Goal: Complete application form

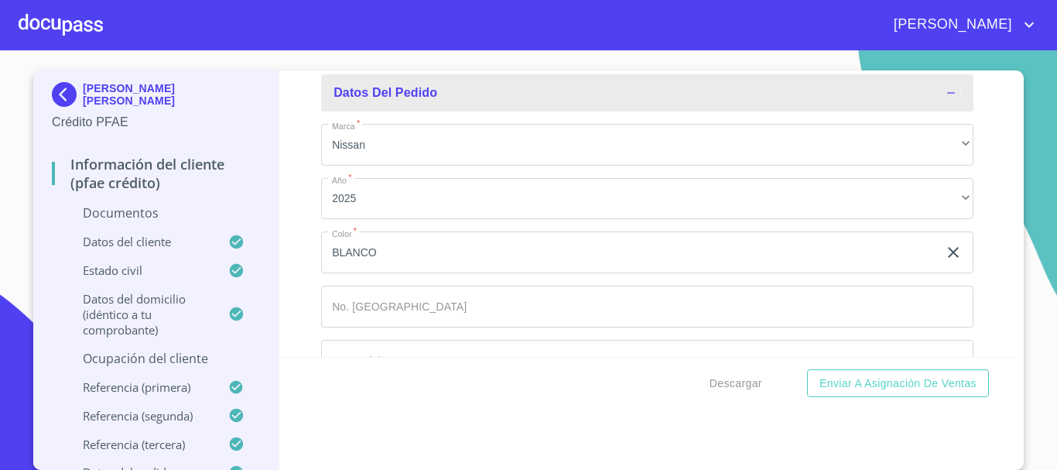
scroll to position [8393, 0]
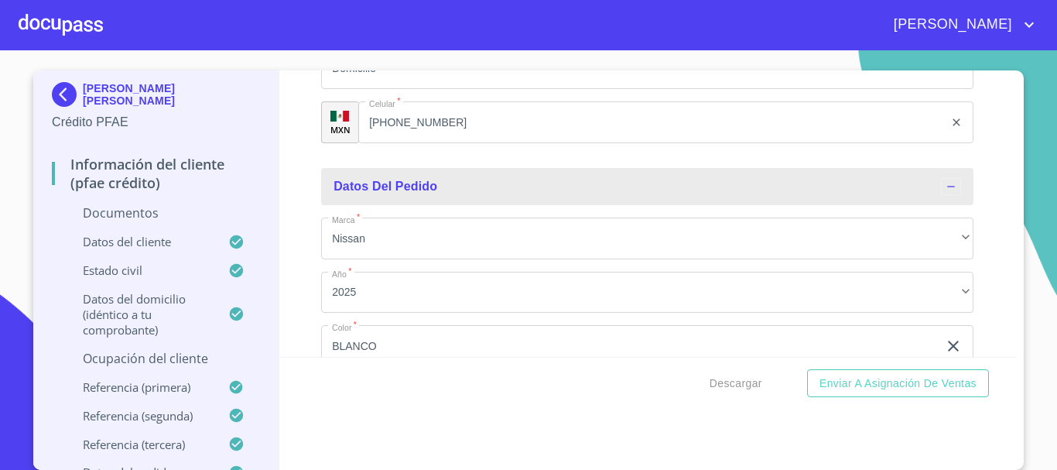
click at [39, 25] on div at bounding box center [61, 25] width 84 height 50
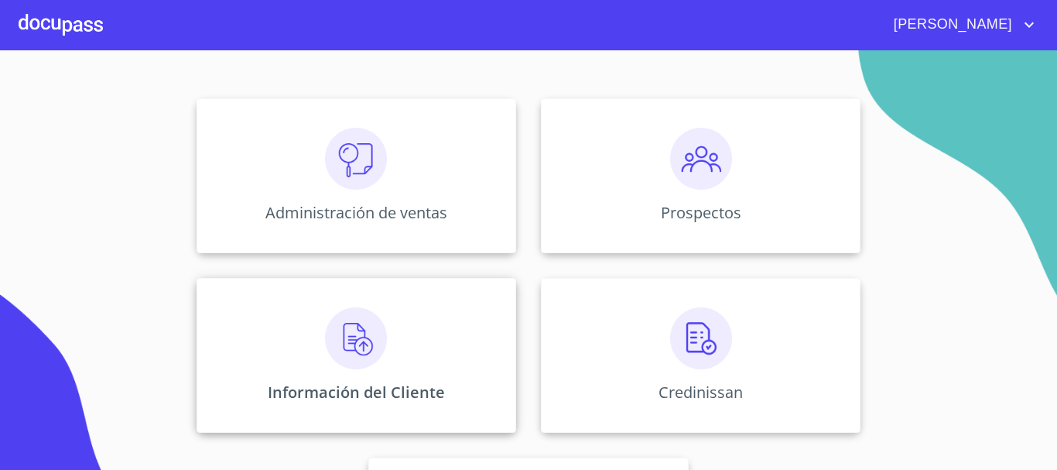
scroll to position [155, 0]
click at [330, 352] on img at bounding box center [356, 337] width 62 height 62
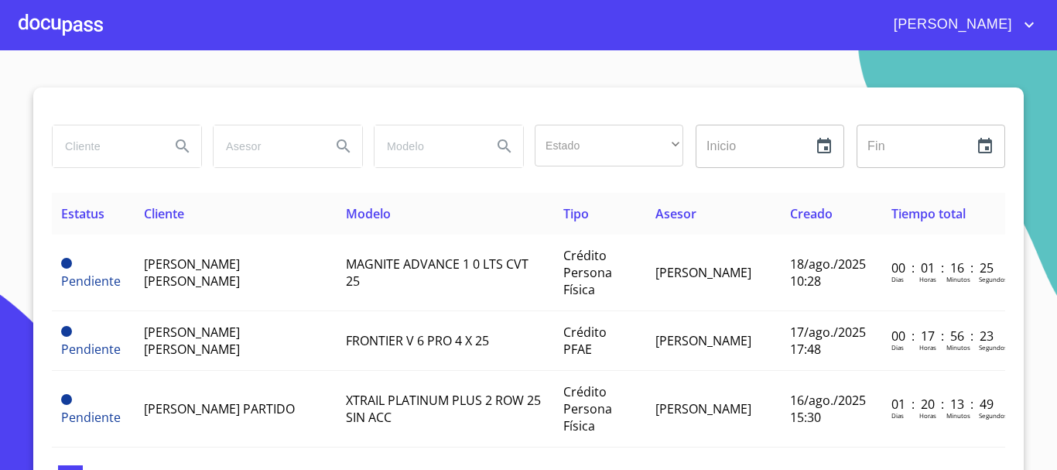
click at [73, 157] on input "search" at bounding box center [105, 146] width 105 height 42
type input "[PERSON_NAME] [PERSON_NAME]"
click at [176, 139] on icon "Search" at bounding box center [182, 146] width 19 height 19
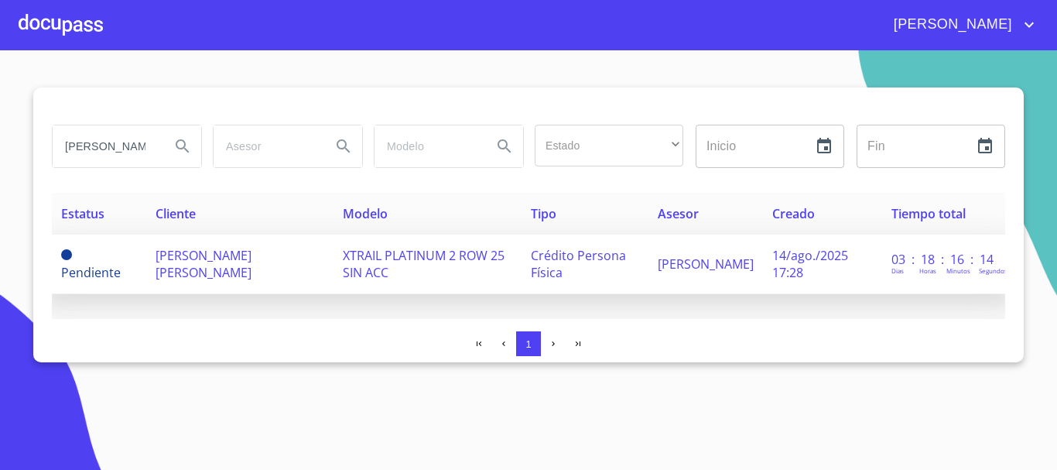
click at [210, 265] on td "[PERSON_NAME] [PERSON_NAME]" at bounding box center [239, 264] width 186 height 60
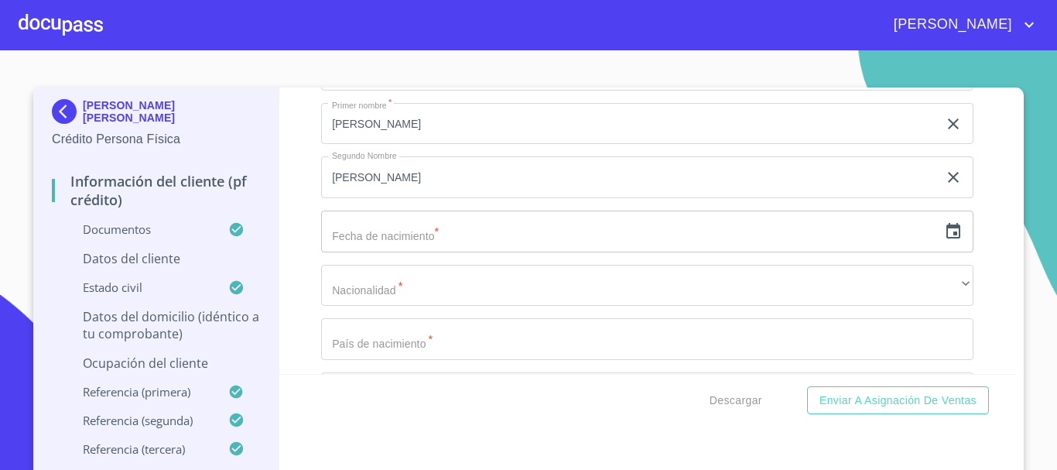
scroll to position [5030, 0]
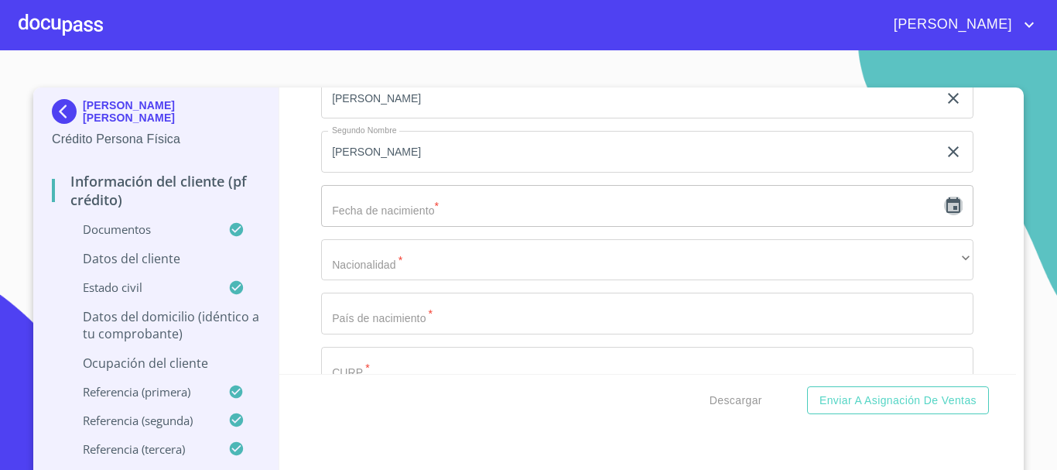
click at [944, 215] on icon "button" at bounding box center [953, 206] width 19 height 19
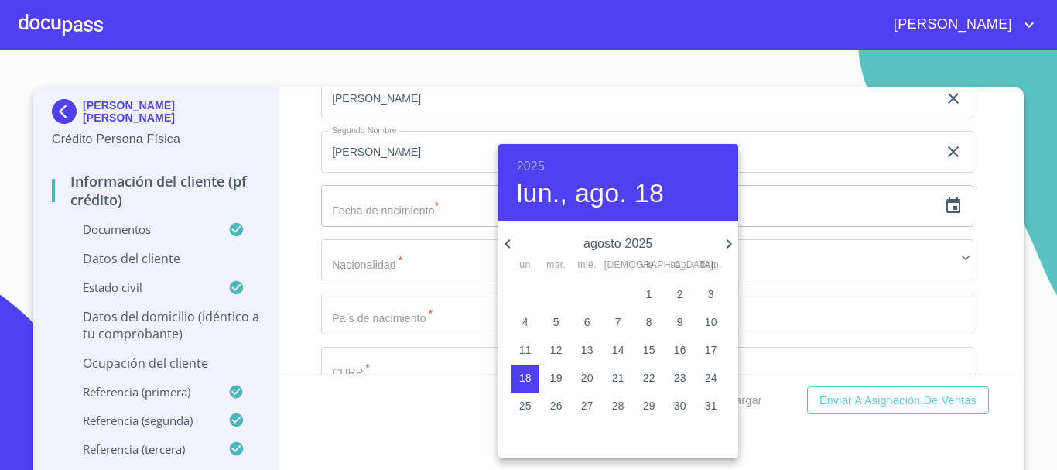
click at [536, 166] on h6 "2025" at bounding box center [531, 167] width 28 height 22
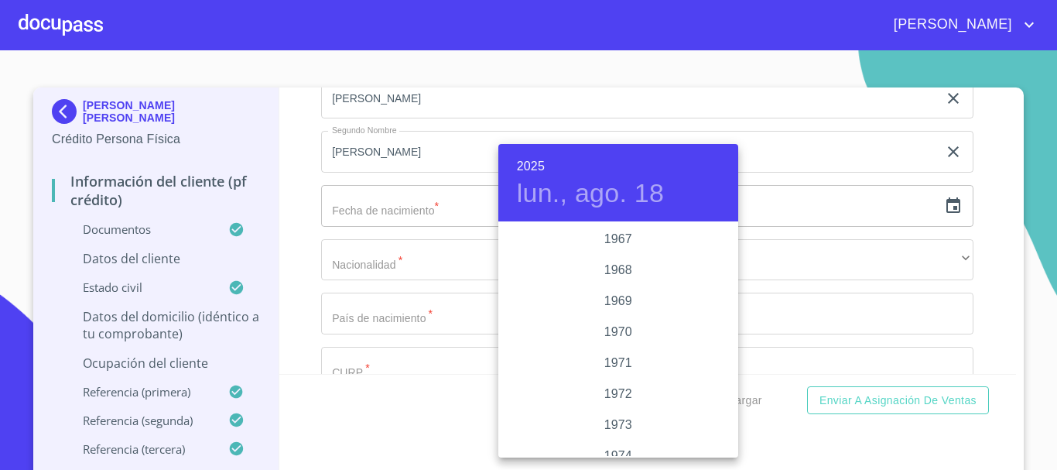
scroll to position [1455, 0]
click at [612, 431] on div "1978" at bounding box center [618, 424] width 240 height 31
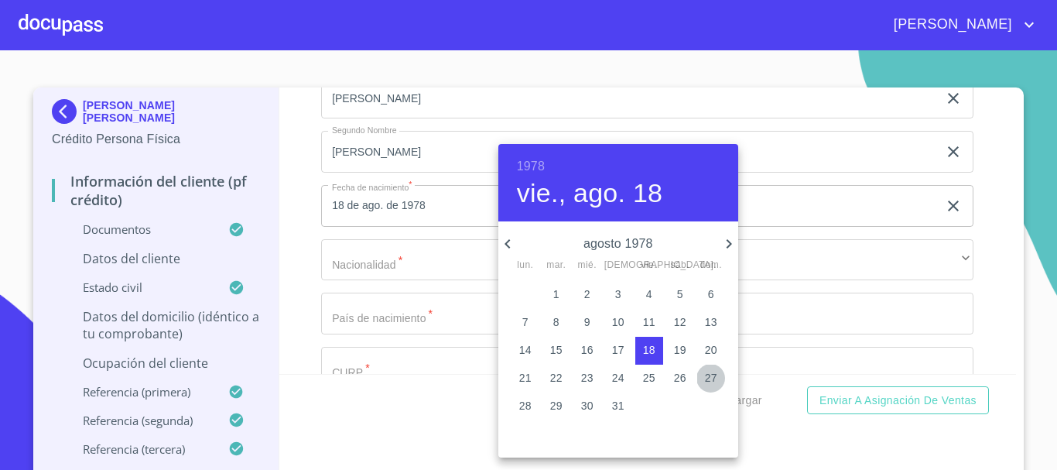
click at [717, 378] on p "27" at bounding box center [711, 377] width 12 height 15
type input "27 de ago. de 1978"
click at [987, 238] on div at bounding box center [528, 235] width 1057 height 470
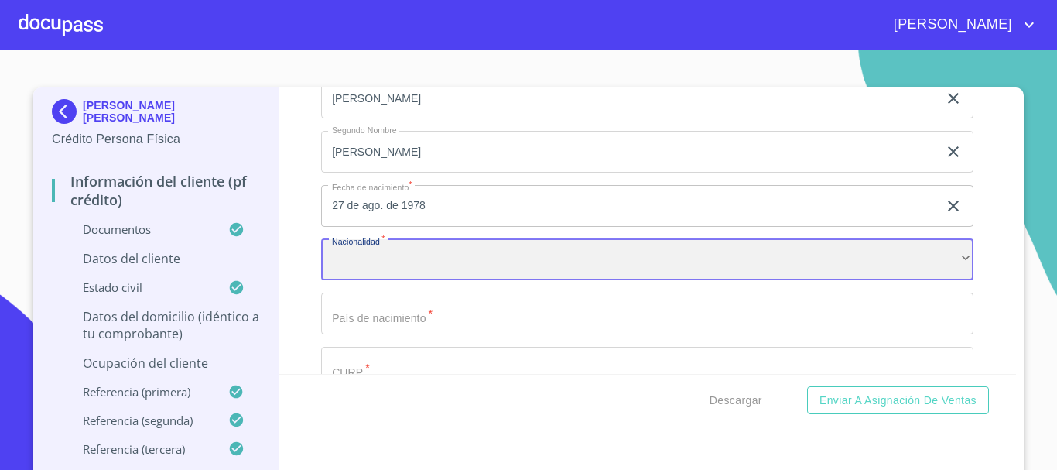
click at [422, 279] on div "​" at bounding box center [647, 260] width 652 height 42
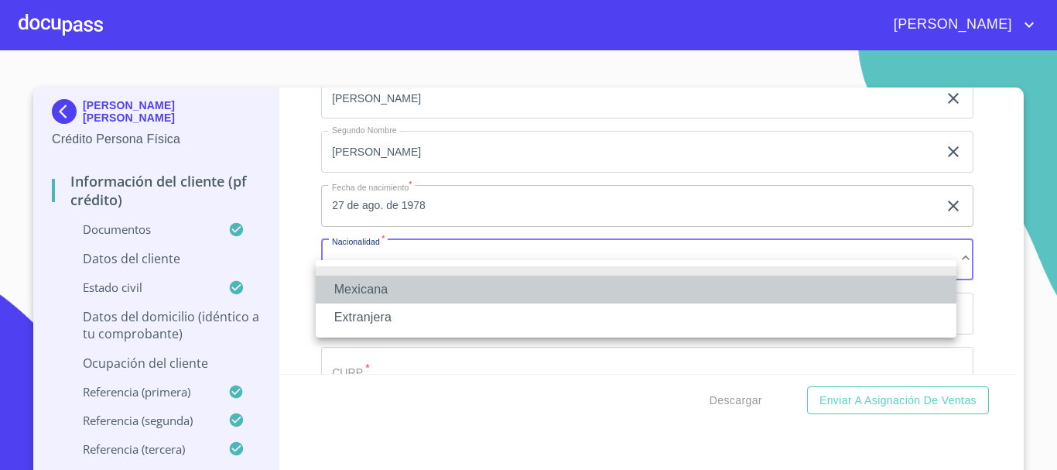
click at [398, 289] on li "Mexicana" at bounding box center [636, 289] width 641 height 28
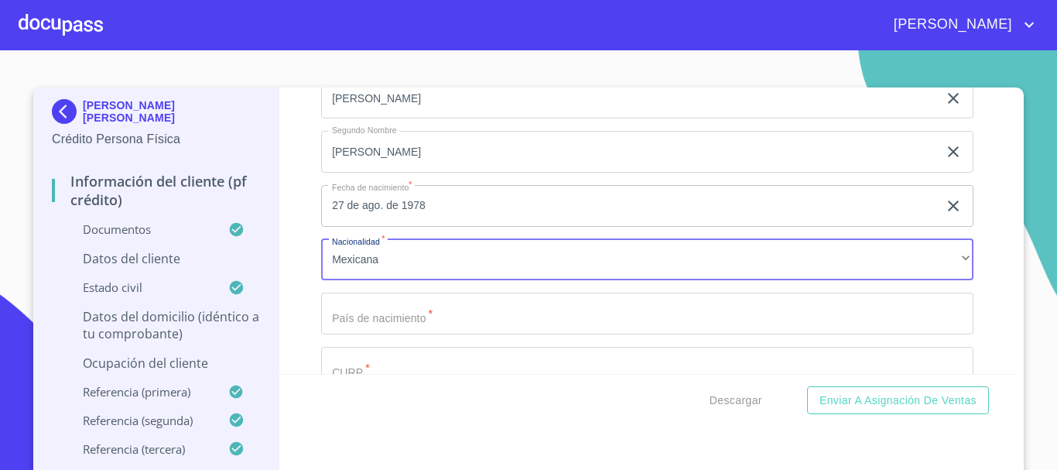
click at [986, 290] on div "Información del cliente (PF crédito) Documentos Documento de identificación   *…" at bounding box center [647, 230] width 737 height 286
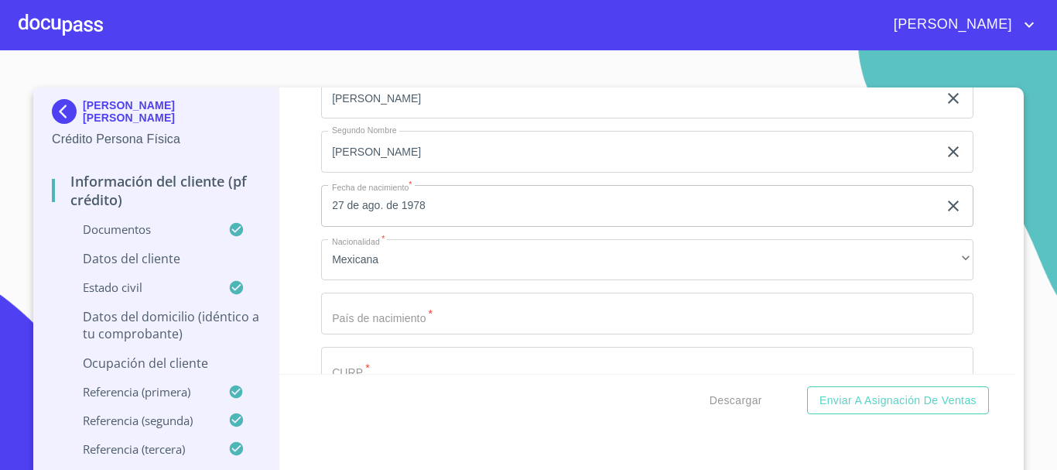
scroll to position [5107, 0]
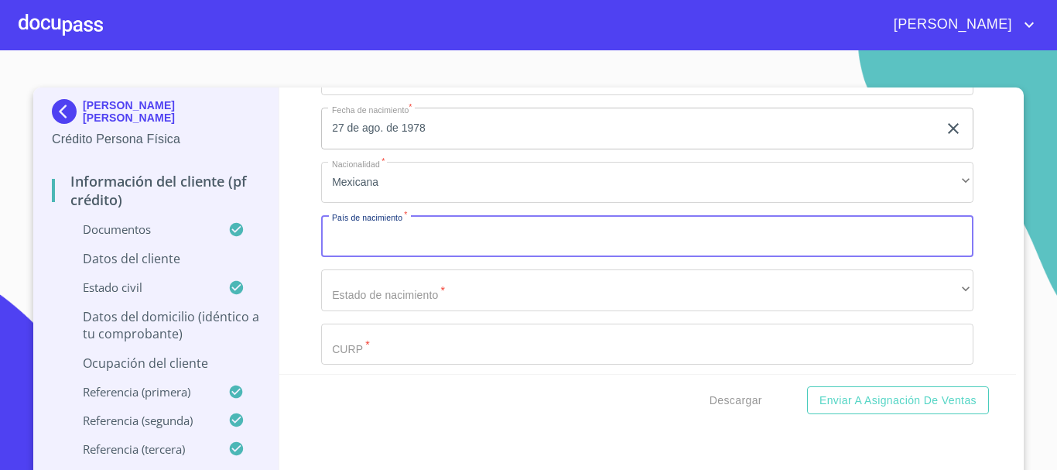
click at [453, 257] on input "Documento de identificación   *" at bounding box center [647, 236] width 652 height 42
type input "[GEOGRAPHIC_DATA]"
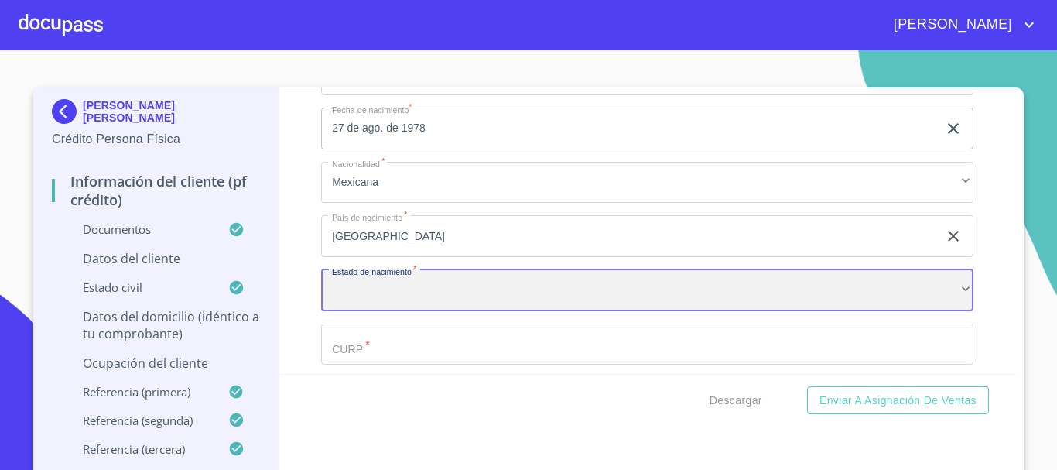
click at [434, 310] on div "​" at bounding box center [647, 290] width 652 height 42
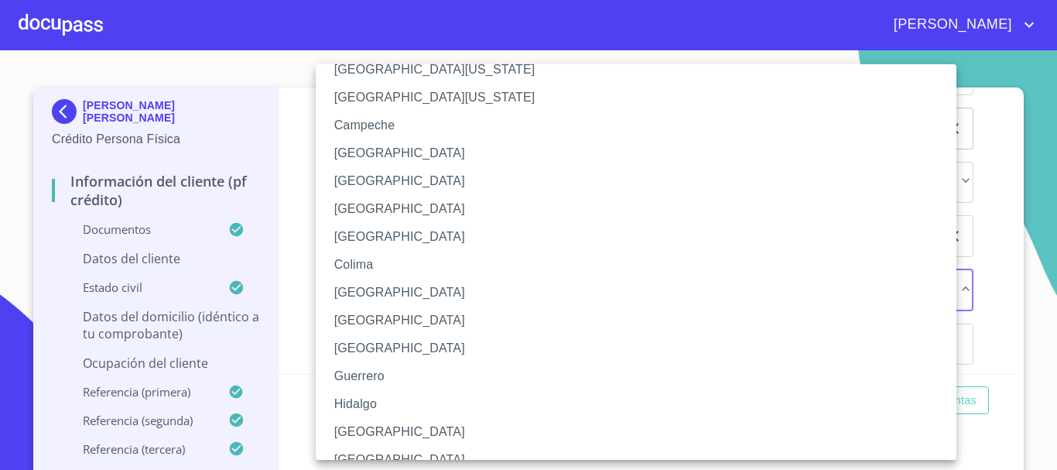
scroll to position [77, 0]
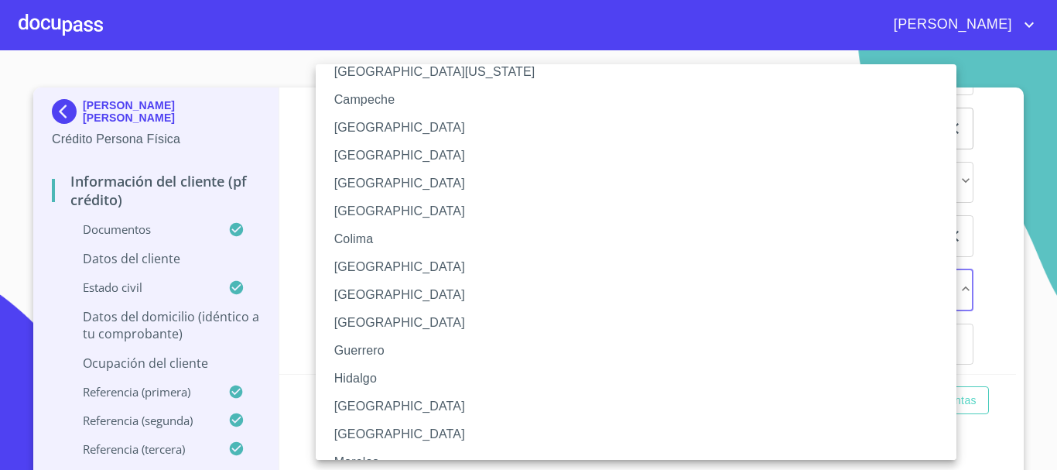
click at [375, 399] on li "[GEOGRAPHIC_DATA]" at bounding box center [642, 406] width 652 height 28
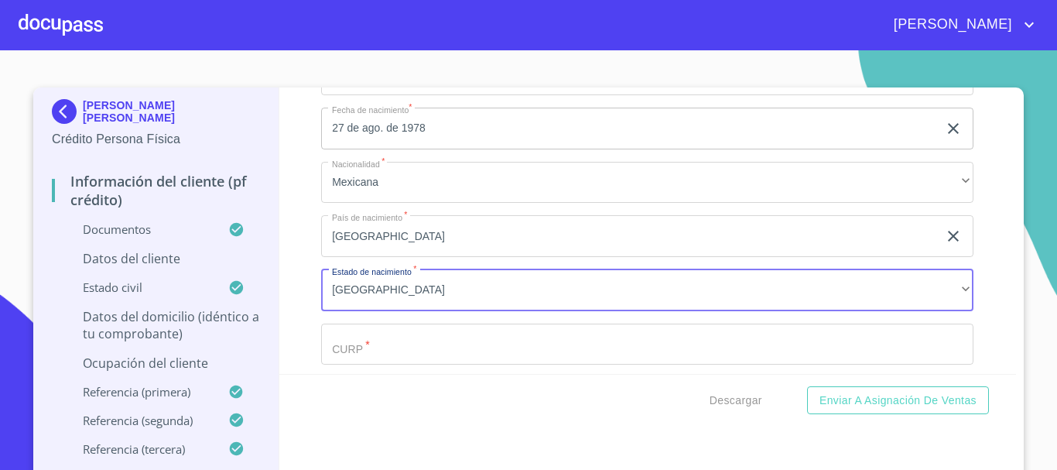
click at [970, 242] on div "Información del cliente (PF crédito) Documentos Documento de identificación   *…" at bounding box center [647, 230] width 737 height 286
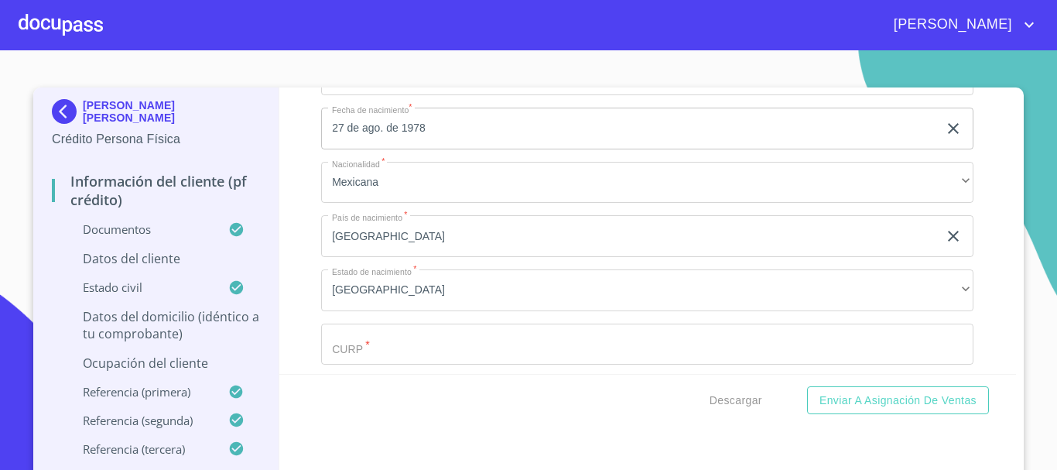
scroll to position [5184, 0]
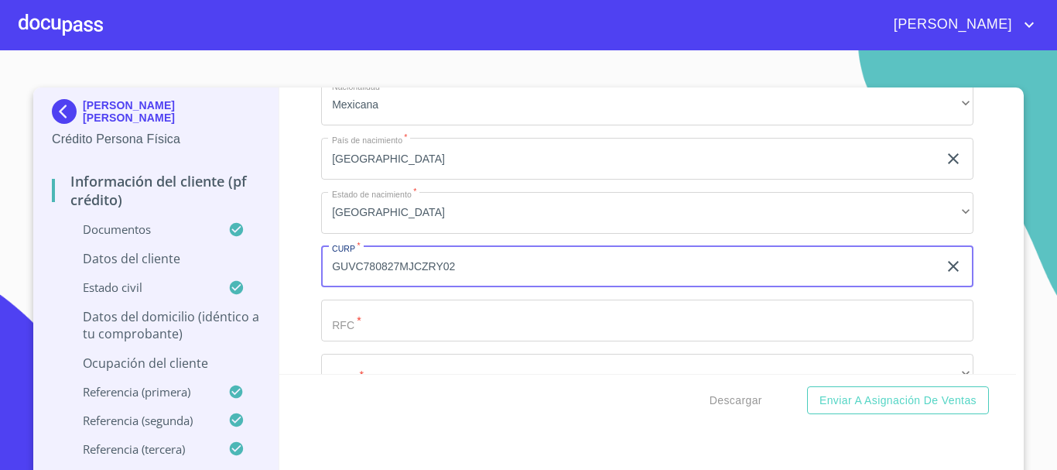
type input "GUVC780827MJCZRY02"
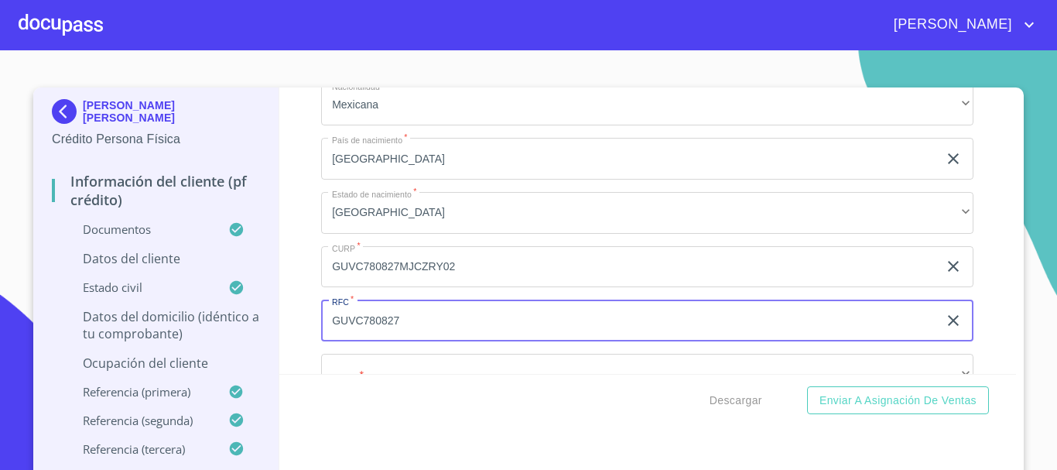
scroll to position [5214, 0]
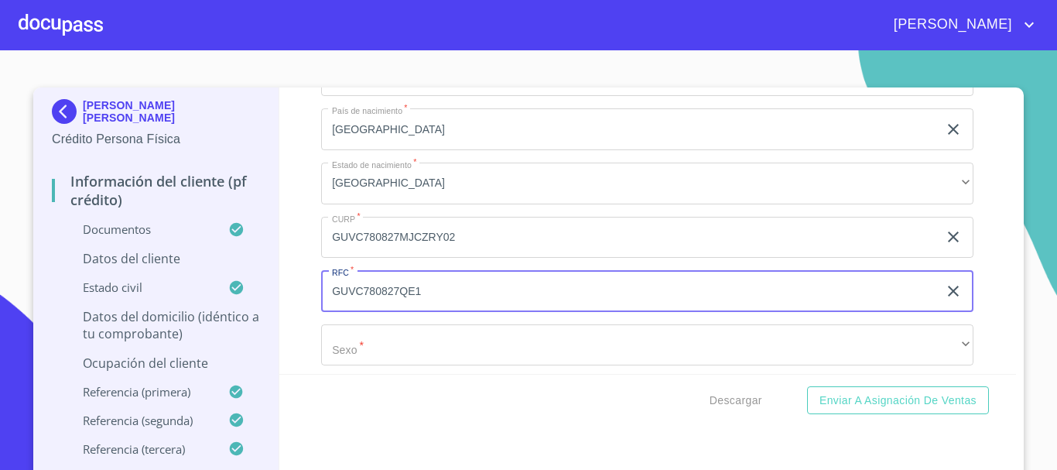
type input "GUVC780827QE1"
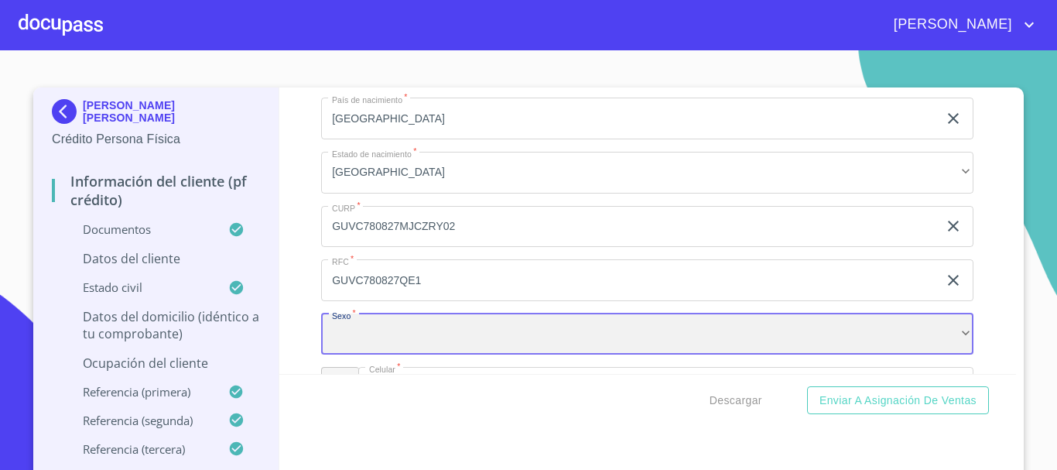
scroll to position [5302, 0]
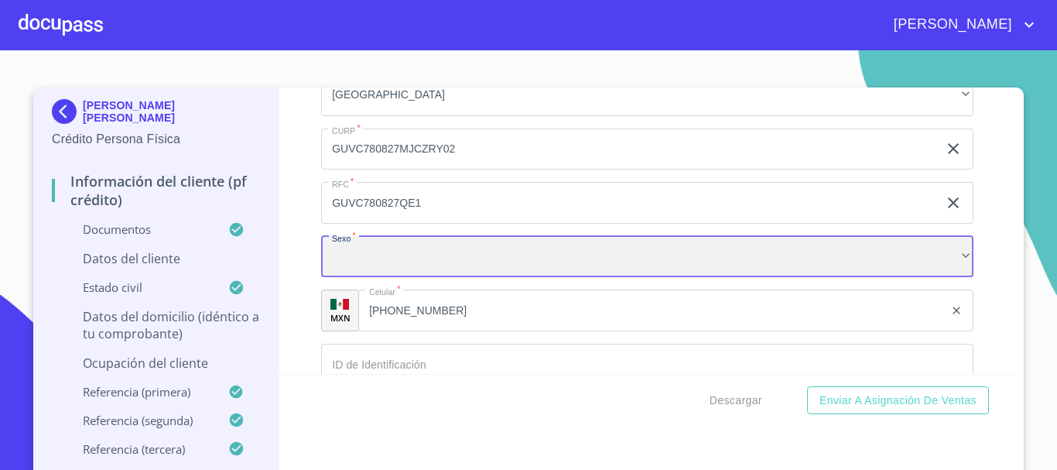
click at [402, 278] on div "​" at bounding box center [647, 257] width 652 height 42
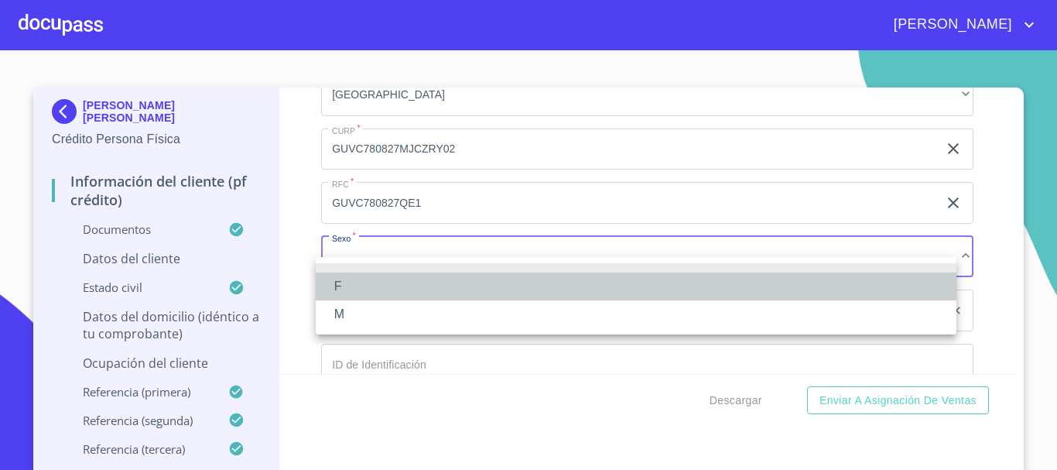
click at [367, 289] on li "F" at bounding box center [636, 286] width 641 height 28
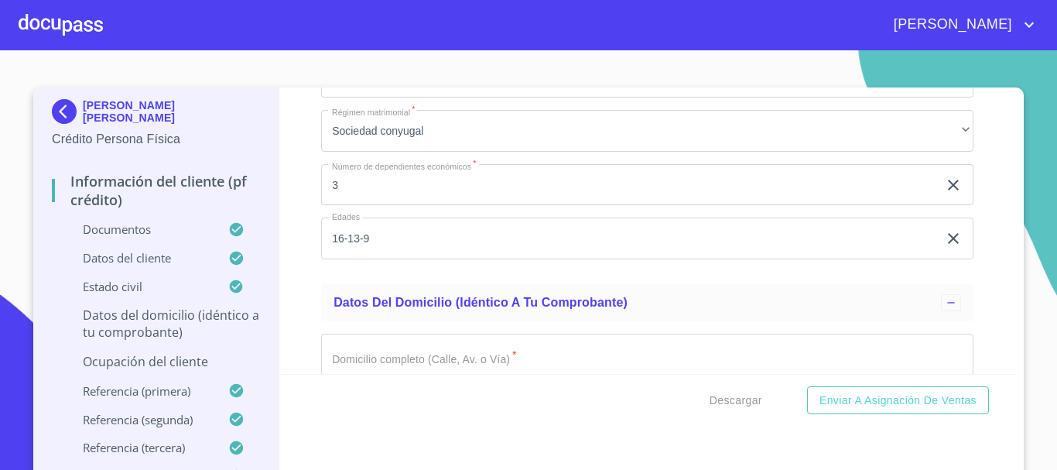
scroll to position [6076, 0]
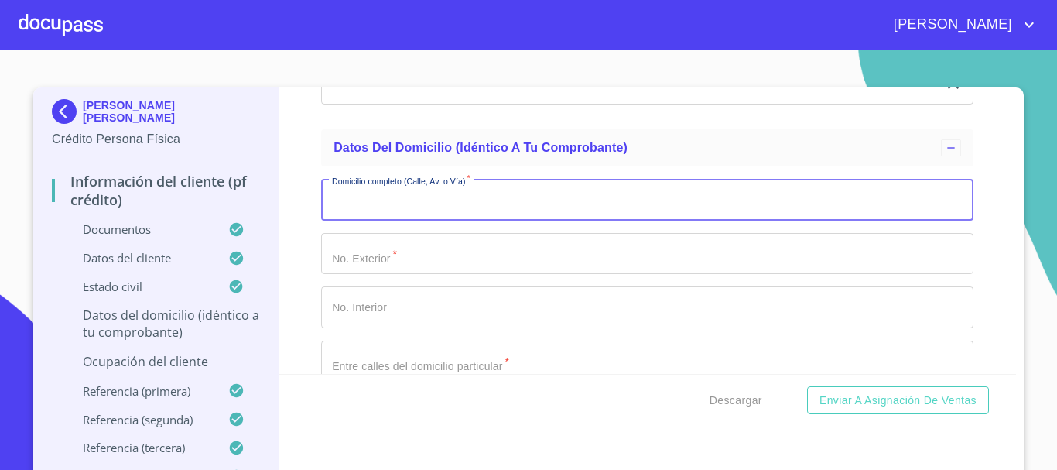
click at [477, 217] on input "Documento de identificación   *" at bounding box center [647, 200] width 652 height 42
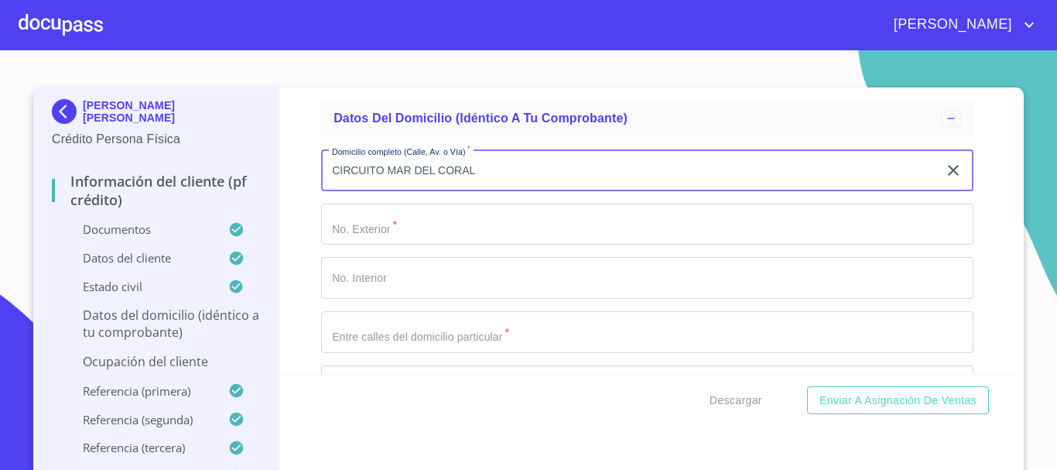
scroll to position [6135, 0]
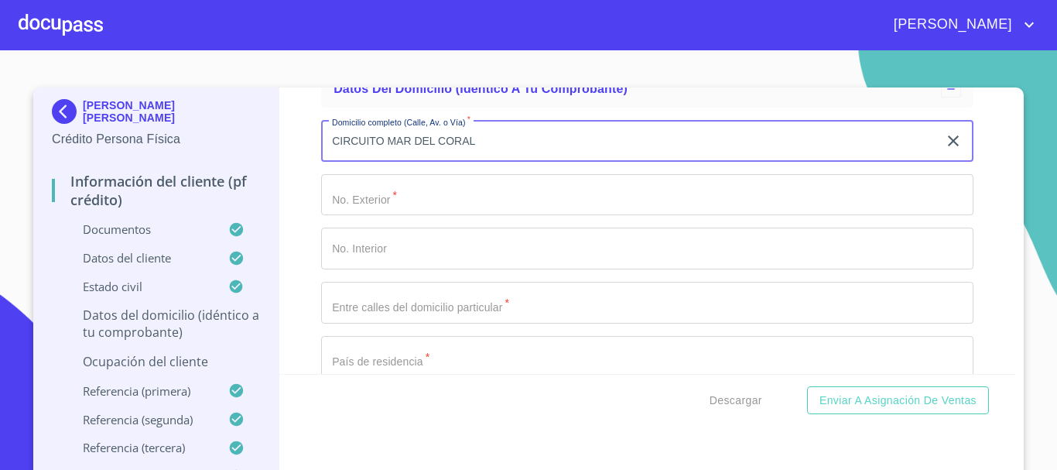
type input "CIRCUITO MAR DEL CORAL"
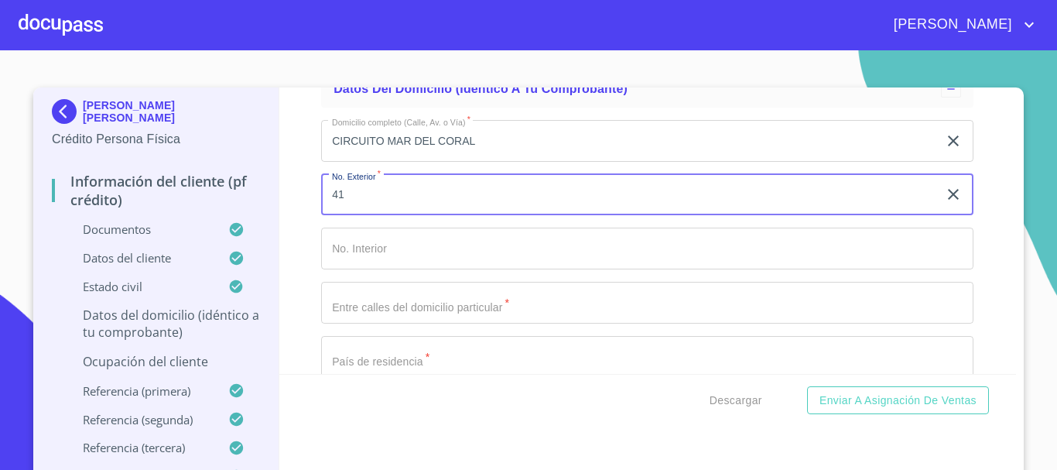
type input "41"
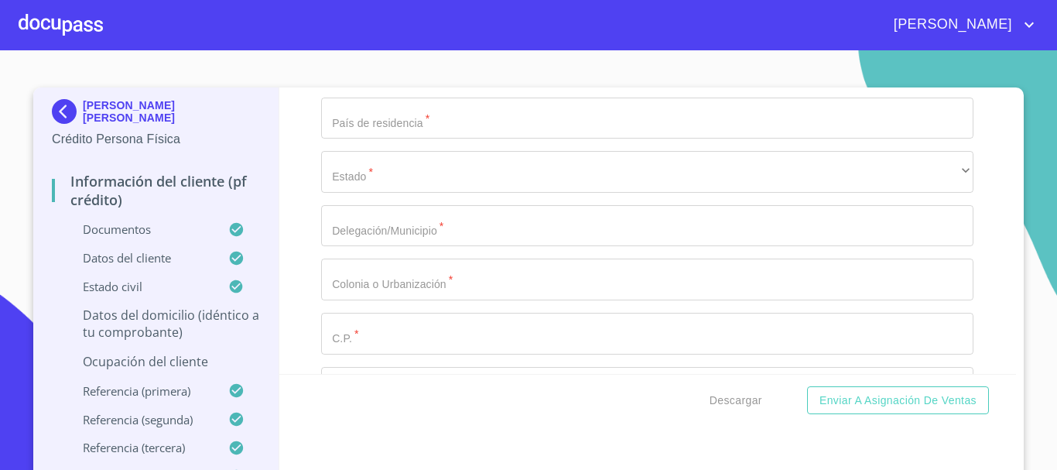
scroll to position [6249, 0]
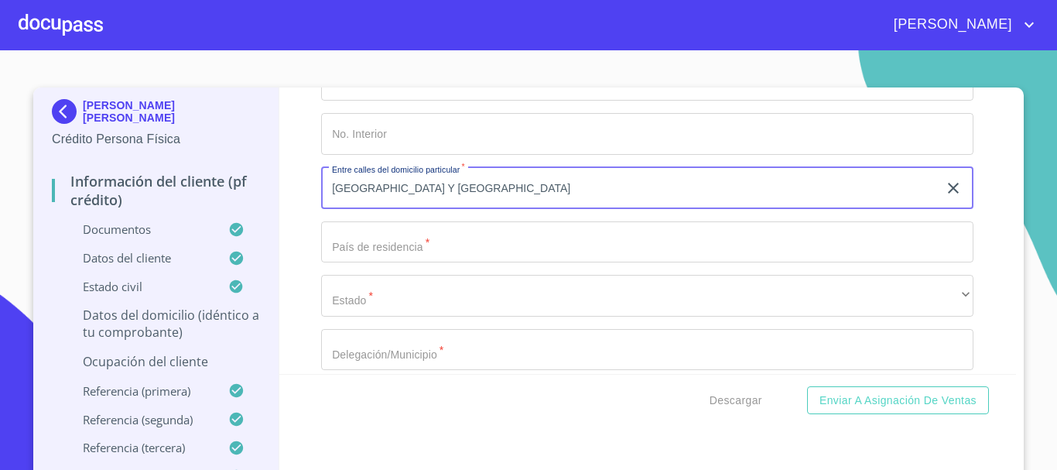
type input "[GEOGRAPHIC_DATA] Y [GEOGRAPHIC_DATA]"
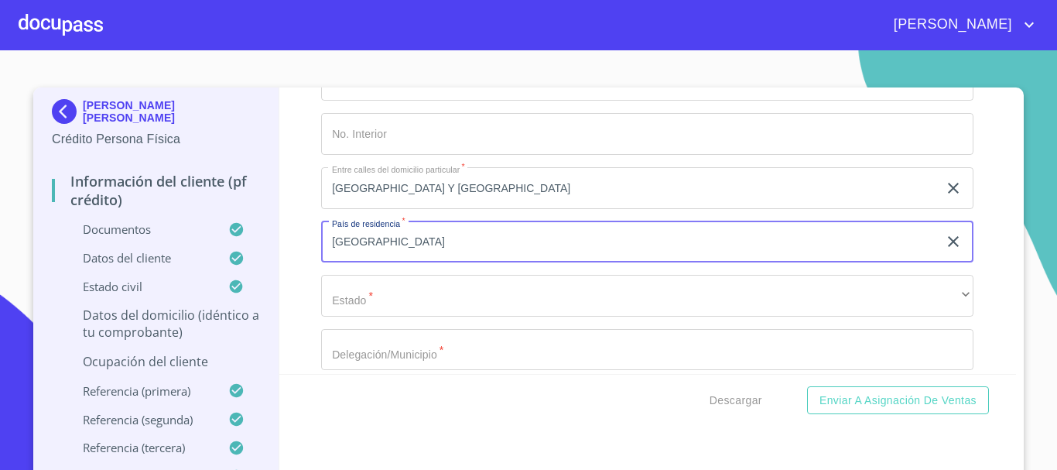
type input "[GEOGRAPHIC_DATA]"
click at [292, 303] on div "Información del cliente (PF crédito) Documentos Documento de identificación   *…" at bounding box center [647, 230] width 737 height 286
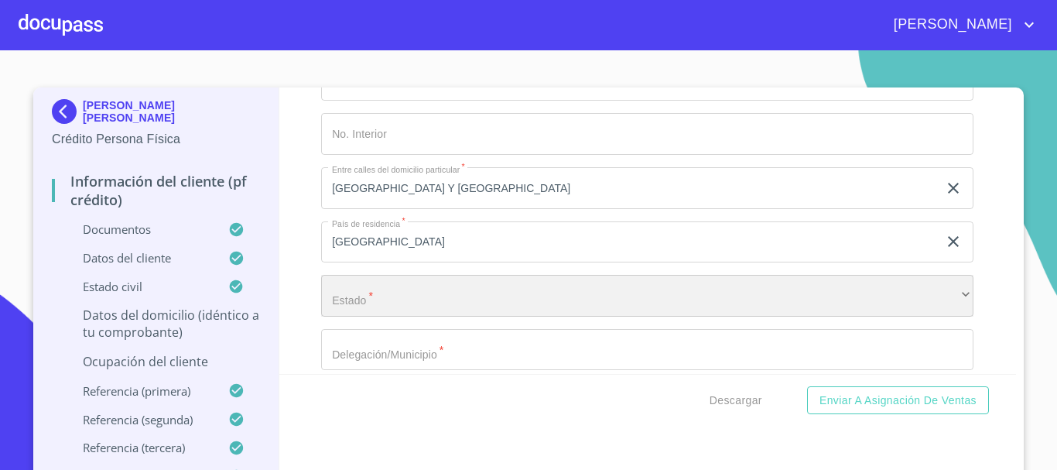
click at [359, 316] on div "​" at bounding box center [647, 296] width 652 height 42
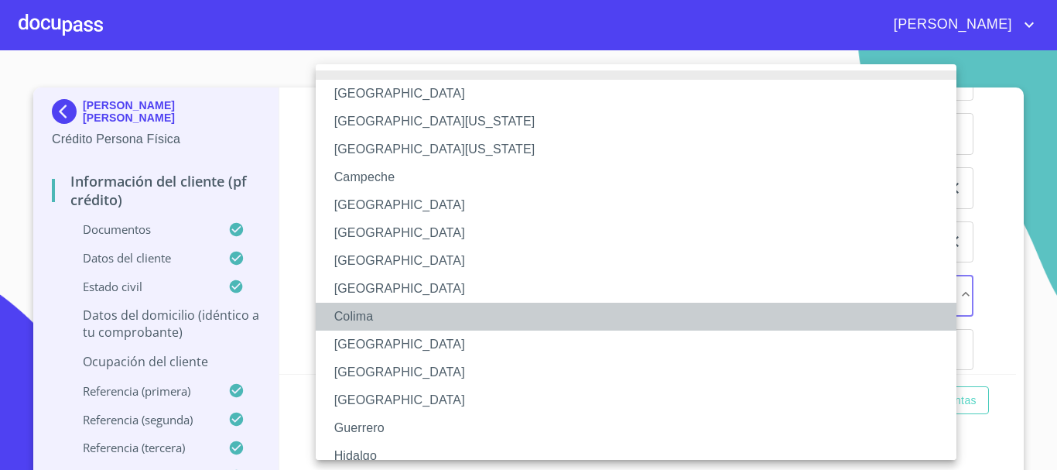
click at [357, 310] on li "Colima" at bounding box center [642, 317] width 652 height 28
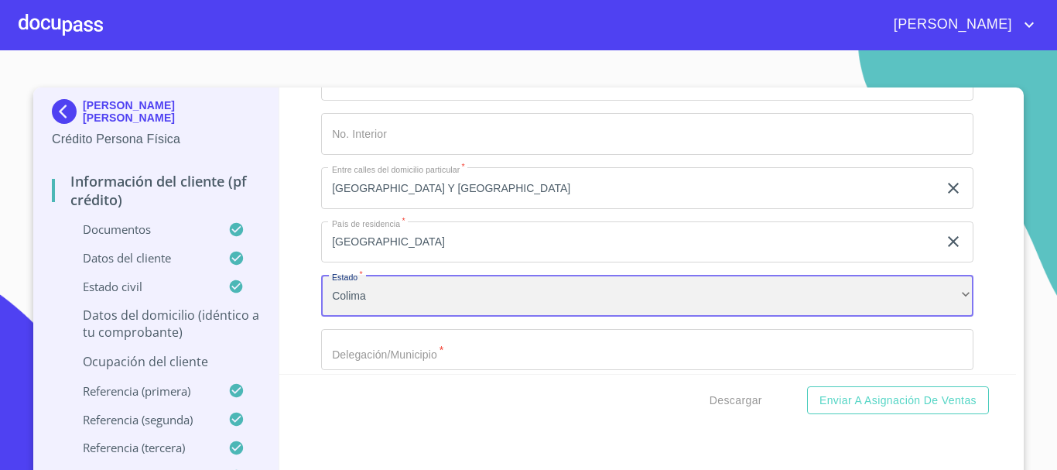
scroll to position [6404, 0]
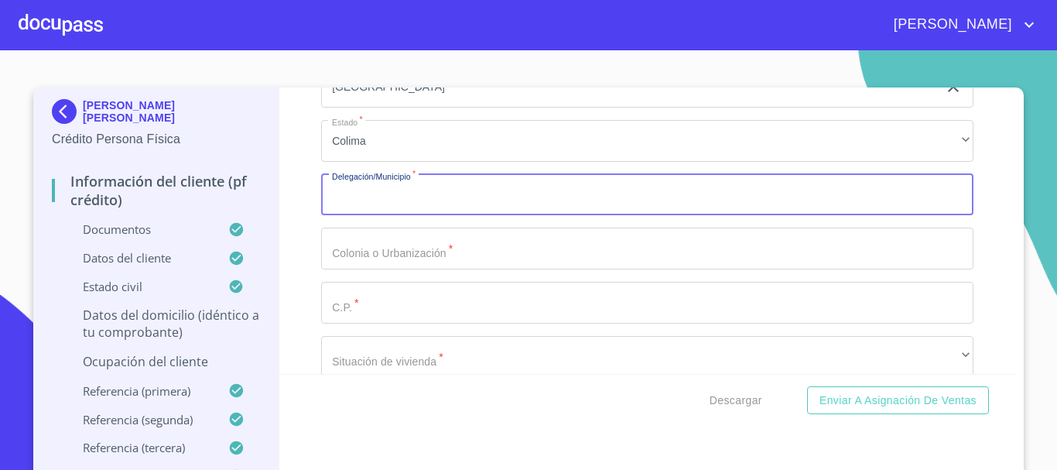
click at [392, 216] on input "Documento de identificación   *" at bounding box center [647, 195] width 652 height 42
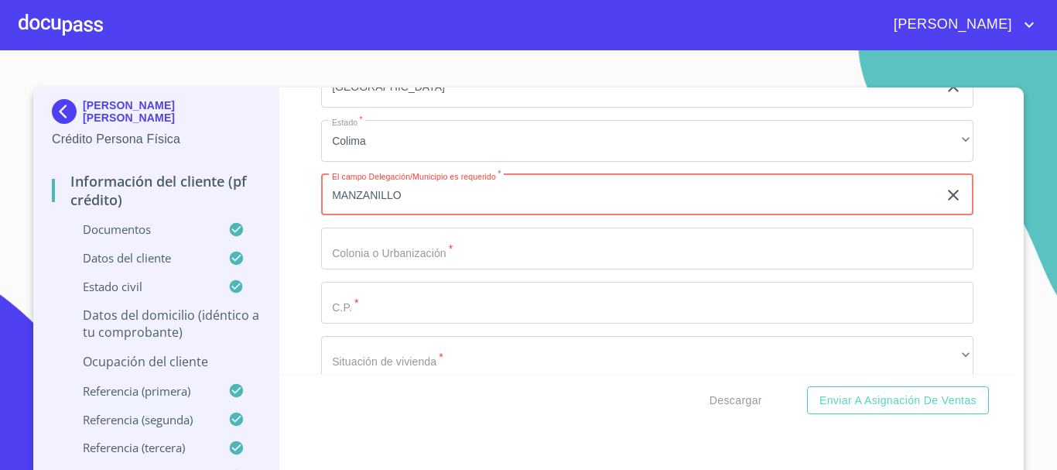
type input "MANZANILLO"
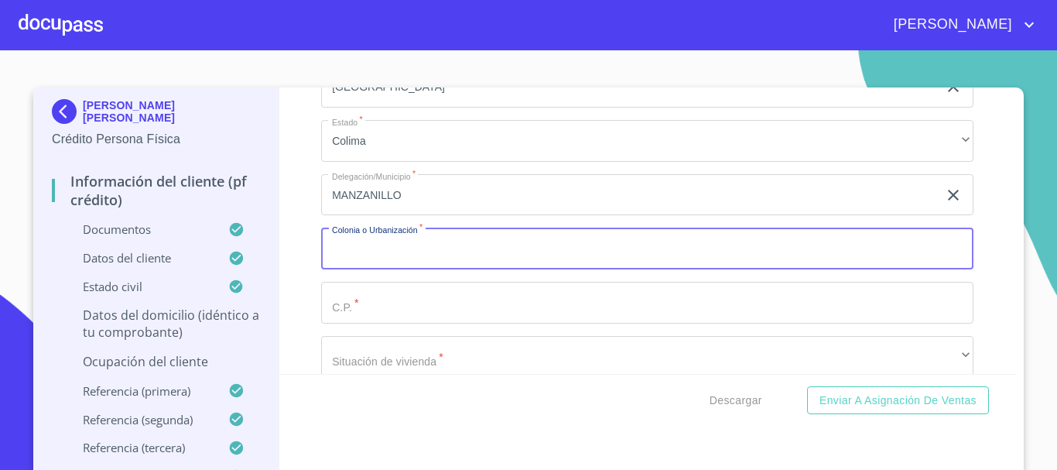
click at [436, 256] on input "Documento de identificación   *" at bounding box center [647, 248] width 652 height 42
type input "REAL DEL MAR SALAHUA"
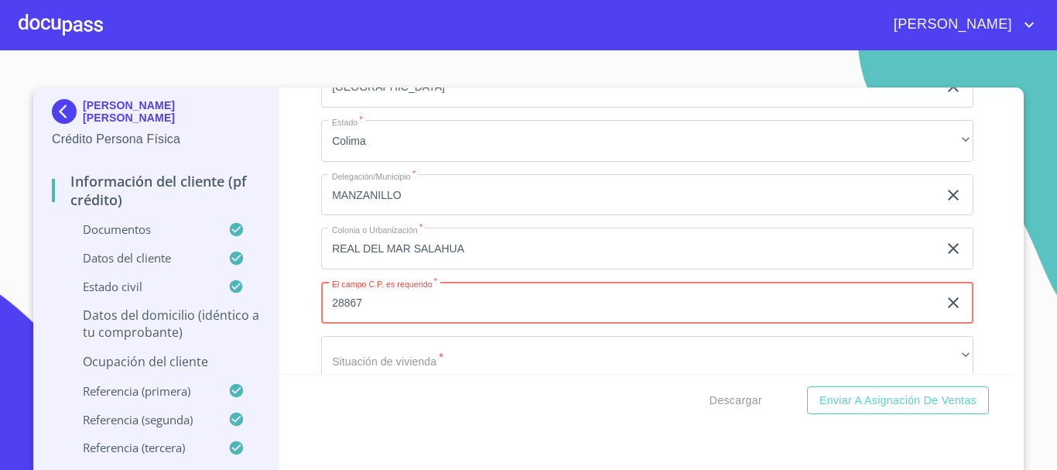
type input "28867"
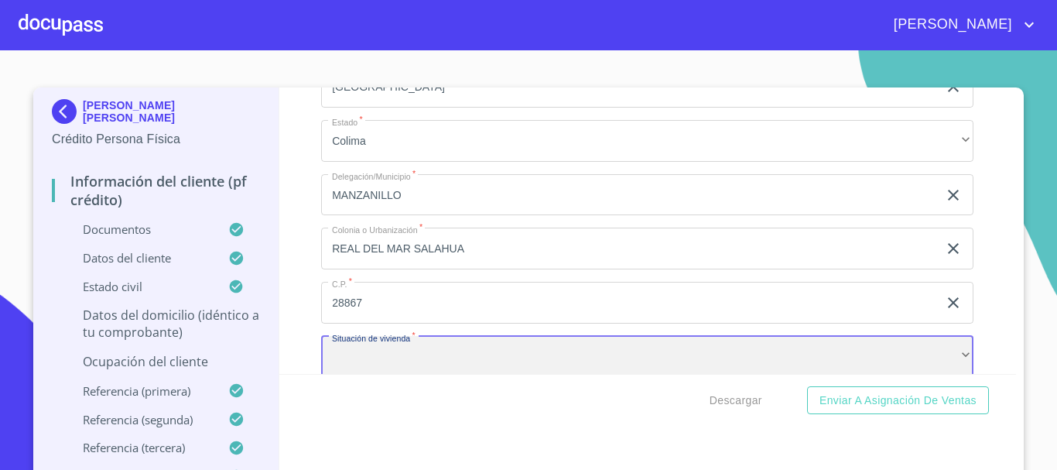
scroll to position [6426, 0]
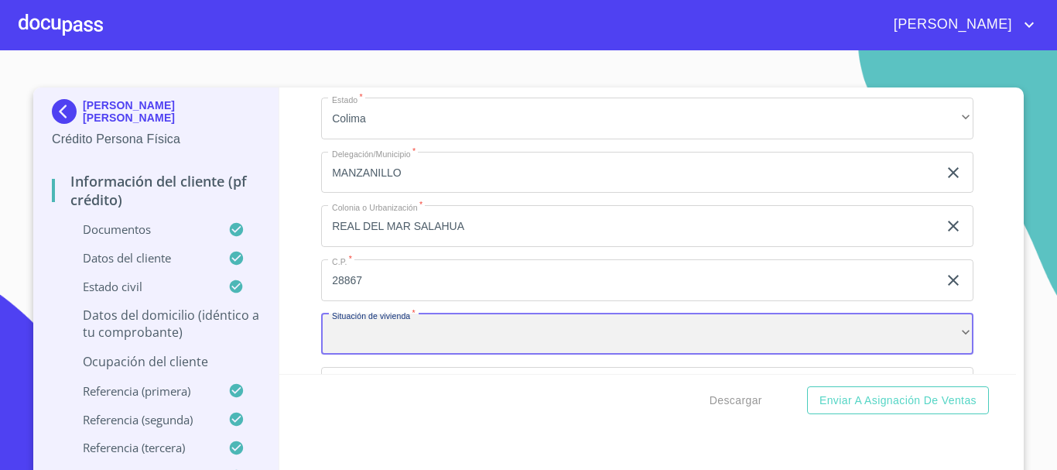
click at [464, 345] on div "​" at bounding box center [647, 334] width 652 height 42
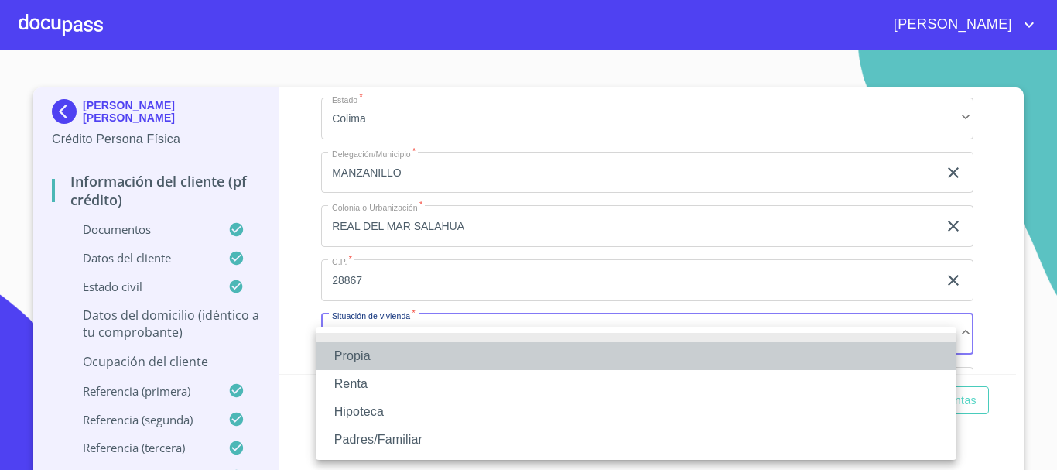
click at [403, 353] on li "Propia" at bounding box center [636, 356] width 641 height 28
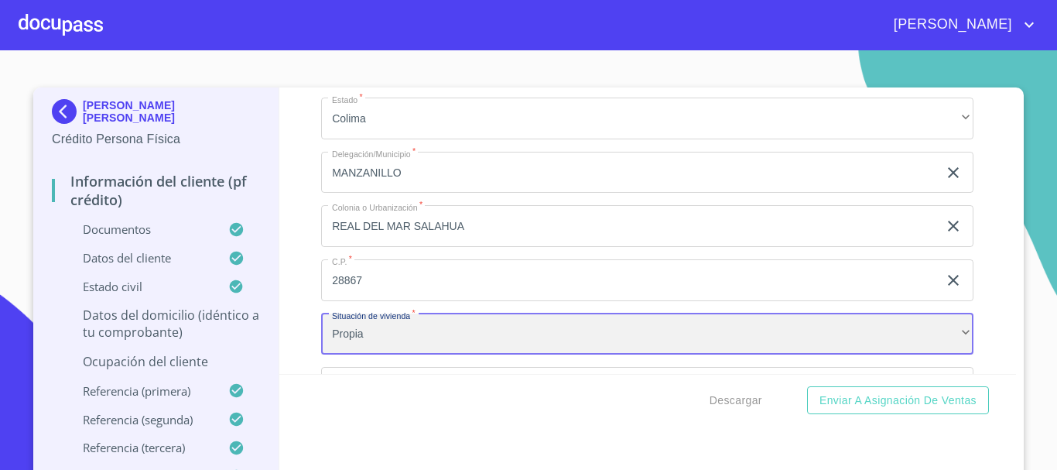
scroll to position [6581, 0]
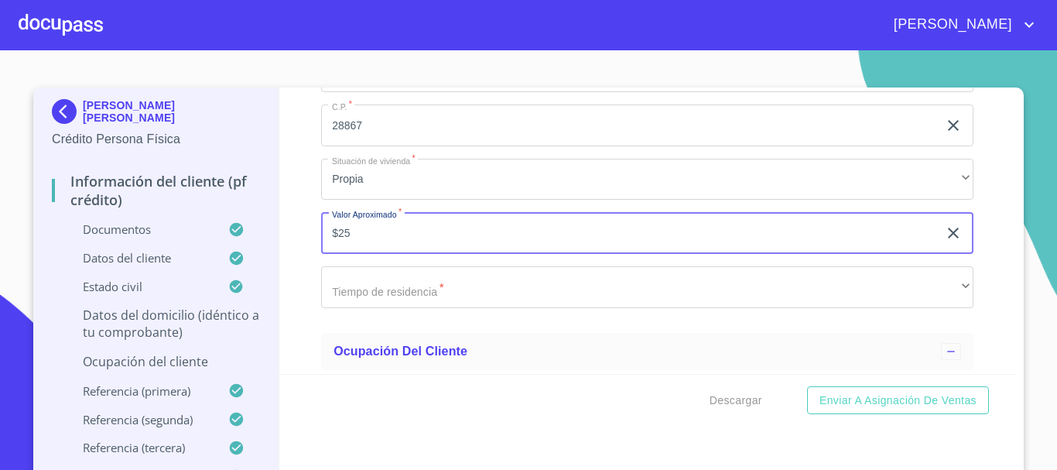
type input "$2"
type input "$6"
type input "$3,500,000"
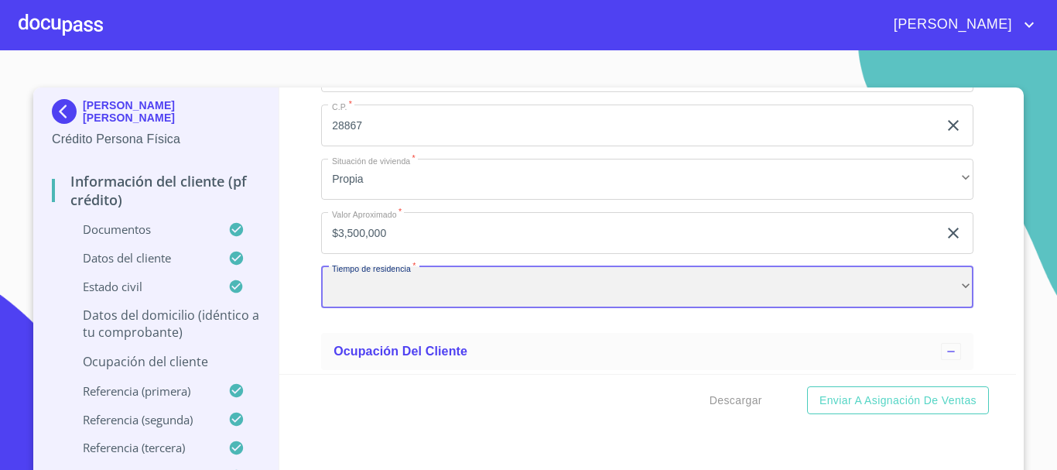
click at [398, 297] on div "​" at bounding box center [647, 287] width 652 height 42
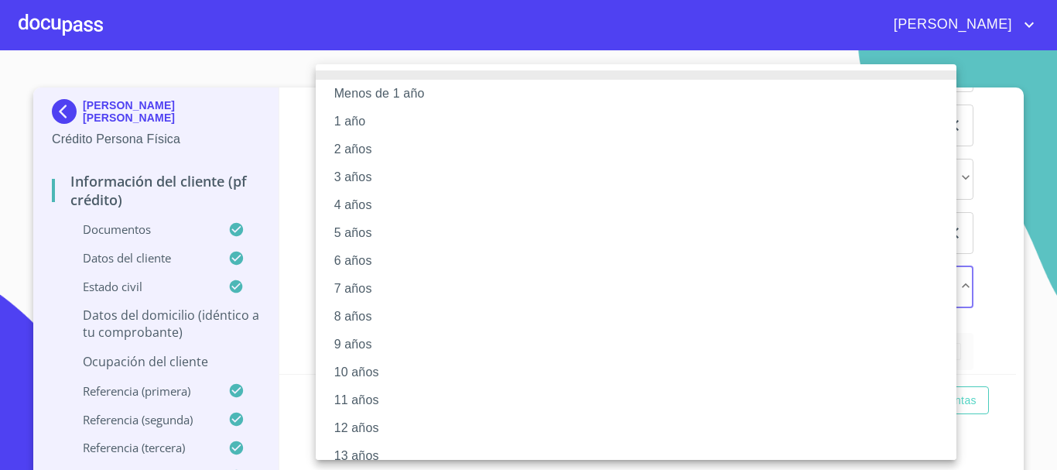
click at [383, 372] on li "10 años" at bounding box center [642, 372] width 652 height 28
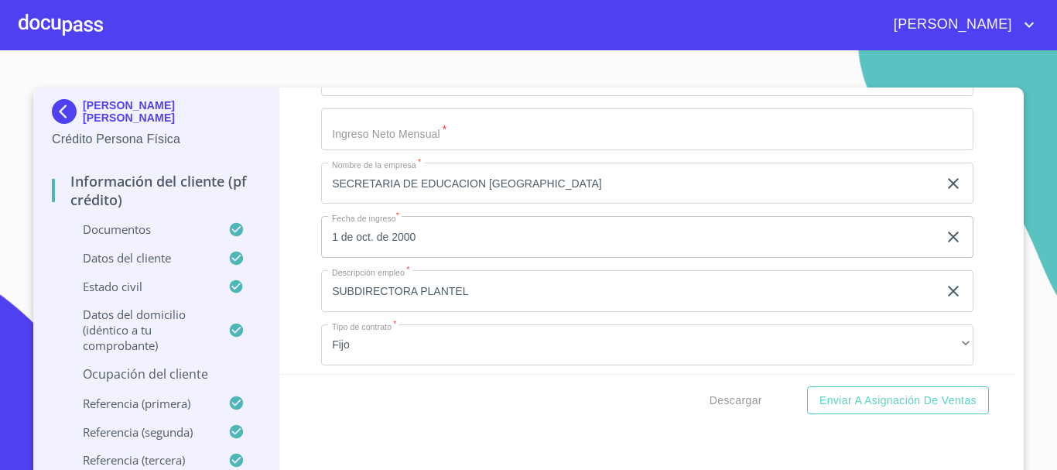
scroll to position [7045, 0]
